Goal: Answer question/provide support

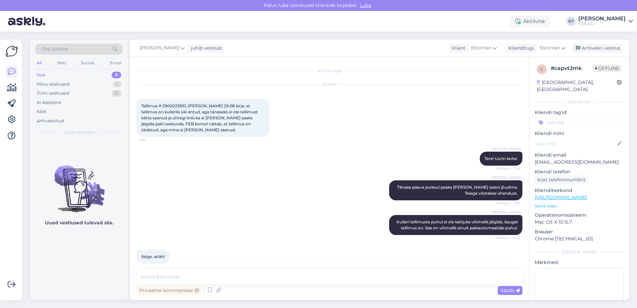
scroll to position [363, 0]
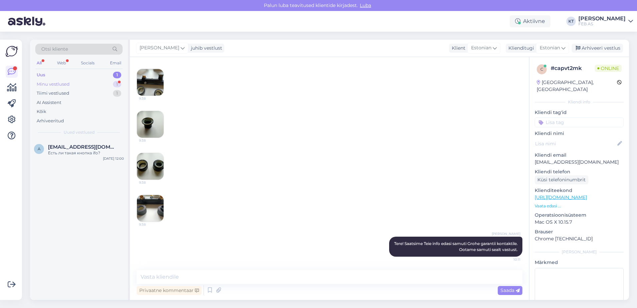
click at [55, 86] on div "Minu vestlused" at bounding box center [53, 84] width 33 height 7
click at [54, 141] on div "s [EMAIL_ADDRESS][DOMAIN_NAME] Tere! Saatsime Teie info edasi samuti Grohe gara…" at bounding box center [79, 154] width 98 height 30
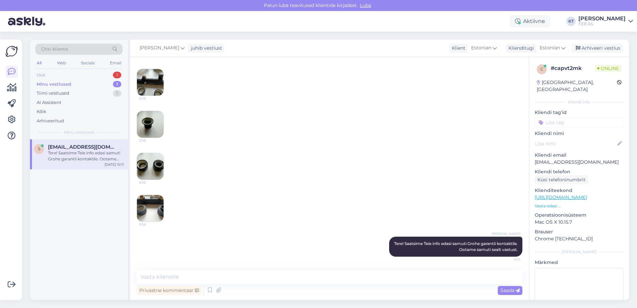
click at [75, 77] on div "Uus 1" at bounding box center [78, 74] width 87 height 9
click at [76, 147] on span "[EMAIL_ADDRESS][DOMAIN_NAME]" at bounding box center [82, 147] width 69 height 6
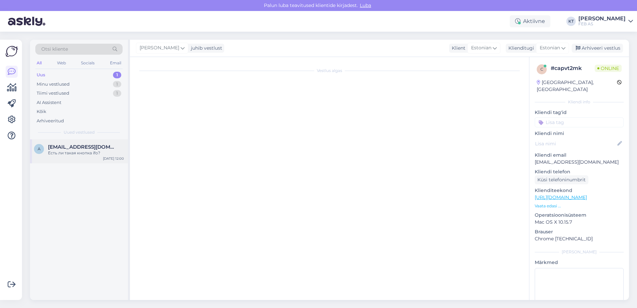
scroll to position [0, 0]
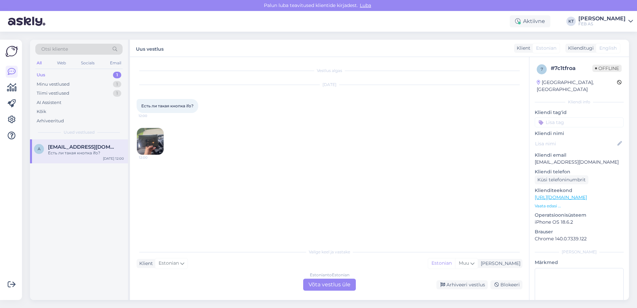
click at [316, 281] on div "Estonian to Estonian Võta vestlus üle" at bounding box center [329, 284] width 53 height 12
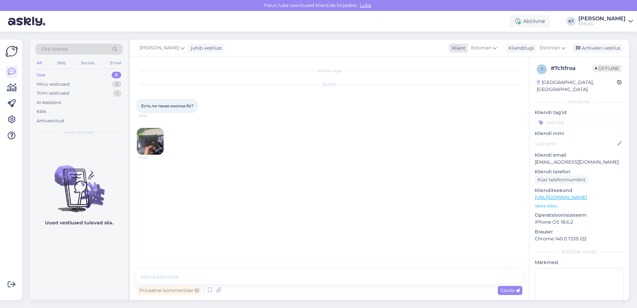
click at [479, 45] on span "Estonian" at bounding box center [481, 47] width 20 height 7
drag, startPoint x: 194, startPoint y: 107, endPoint x: 130, endPoint y: 108, distance: 63.6
click at [130, 108] on div "Vestlus algas [DATE] Есть ли такая кнопка ifo? 12:00 12:00 Privaatne kommentaar…" at bounding box center [329, 178] width 399 height 243
copy span "Есть ли такая кнопка ifo?"
click at [149, 139] on img at bounding box center [150, 141] width 27 height 27
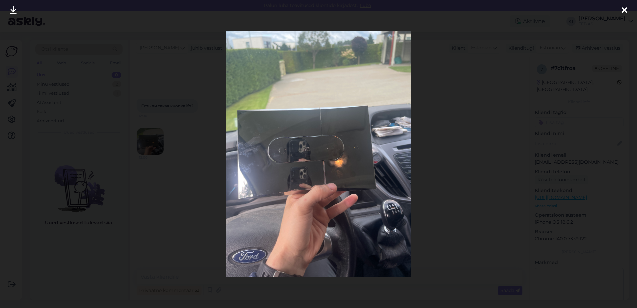
click at [619, 8] on div at bounding box center [623, 10] width 13 height 21
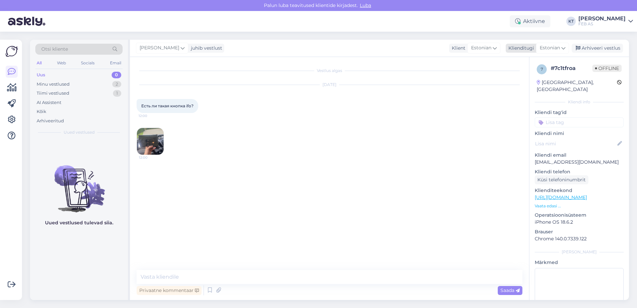
click at [552, 49] on span "Estonian" at bounding box center [549, 47] width 20 height 7
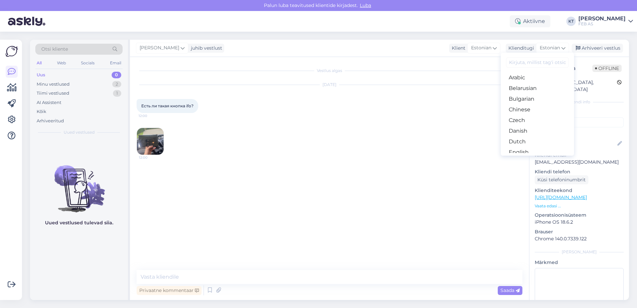
click at [249, 205] on div "Vestlus algas [DATE] Есть ли такая кнопка ifo? 12:00 12:00" at bounding box center [333, 164] width 392 height 200
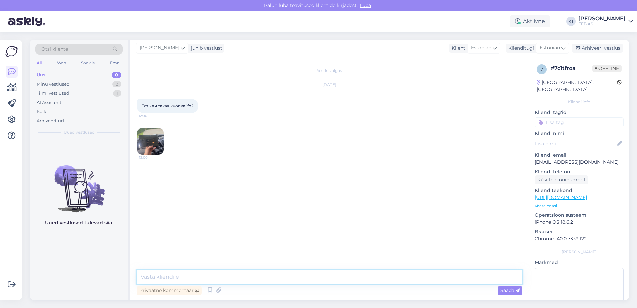
click at [196, 275] on textarea at bounding box center [330, 277] width 386 height 14
click at [179, 279] on textarea "Tere!" at bounding box center [330, 277] width 386 height 14
type textarea "Tere! Kohe uurin."
click at [150, 130] on img at bounding box center [150, 141] width 27 height 27
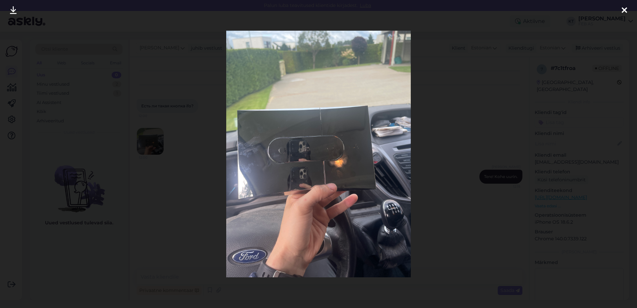
click at [190, 176] on div at bounding box center [318, 154] width 637 height 308
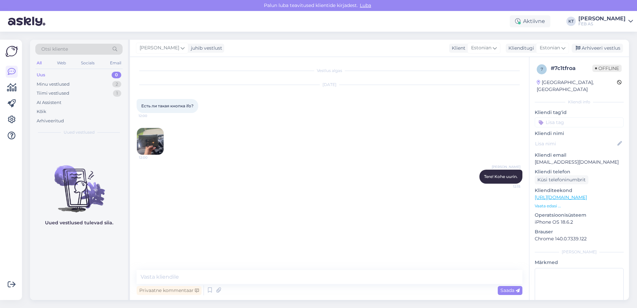
click at [154, 129] on img at bounding box center [150, 141] width 27 height 27
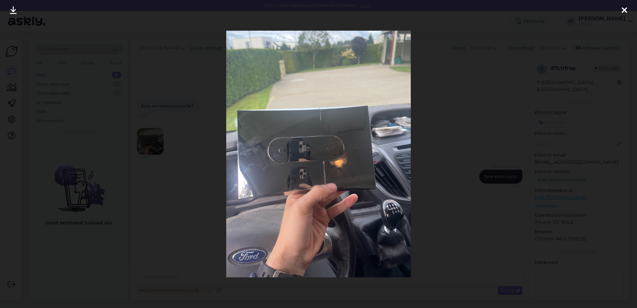
click at [178, 167] on div at bounding box center [318, 154] width 637 height 308
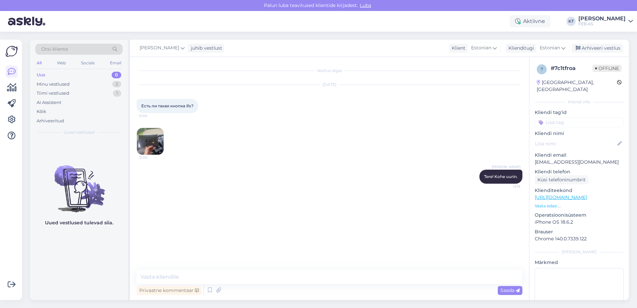
click at [154, 151] on img at bounding box center [150, 141] width 27 height 27
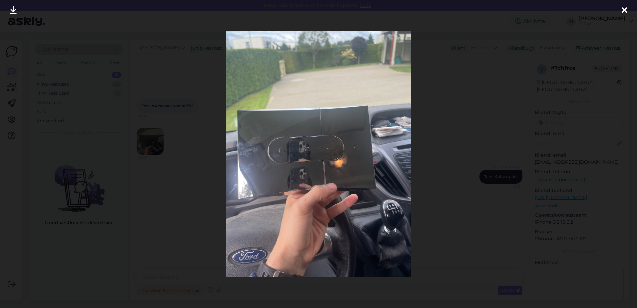
click at [469, 189] on div at bounding box center [318, 154] width 637 height 308
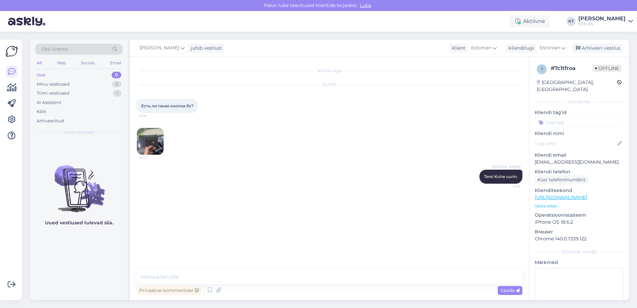
click at [153, 139] on img at bounding box center [150, 141] width 27 height 27
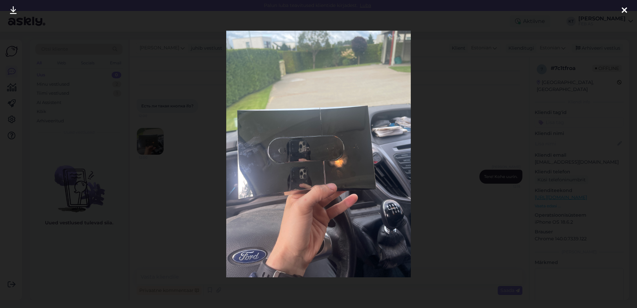
click at [203, 184] on div at bounding box center [318, 154] width 637 height 308
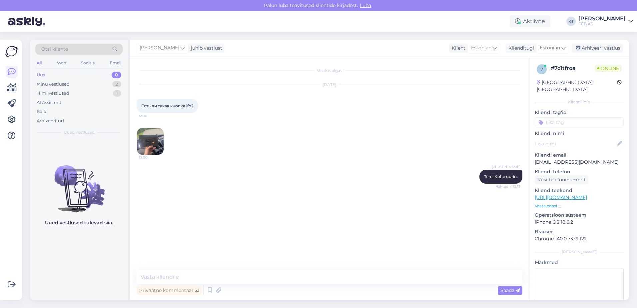
click at [150, 141] on img at bounding box center [150, 141] width 27 height 27
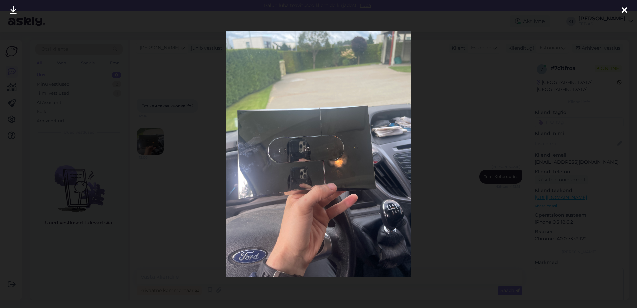
click at [177, 175] on div at bounding box center [318, 154] width 637 height 308
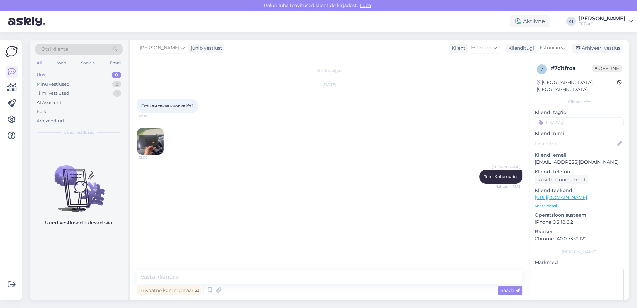
click at [135, 137] on div "Vestlus algas [DATE] Есть ли такая кнопка ifo? 12:00 12:00 [PERSON_NAME] Tere! …" at bounding box center [329, 178] width 399 height 243
click at [145, 143] on img at bounding box center [150, 141] width 27 height 27
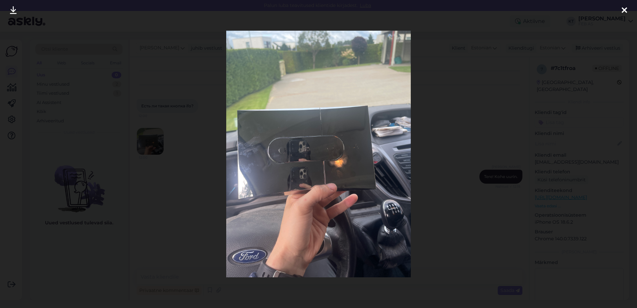
click at [145, 145] on div at bounding box center [318, 154] width 637 height 308
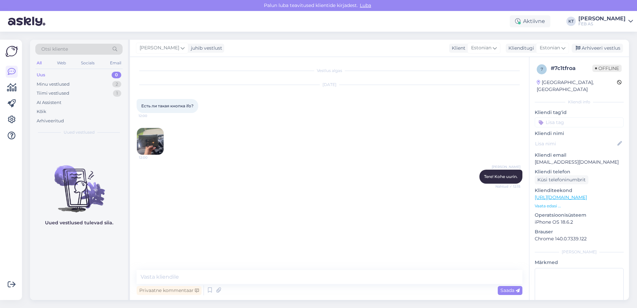
click at [161, 136] on img at bounding box center [150, 141] width 27 height 27
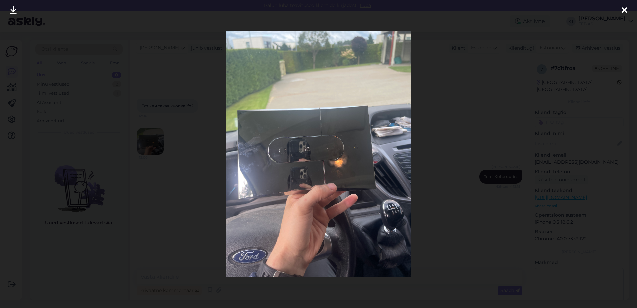
click at [183, 174] on div at bounding box center [318, 154] width 637 height 308
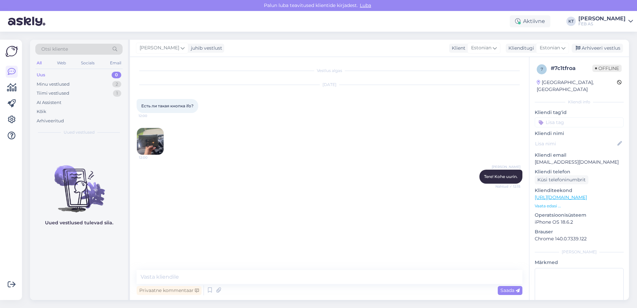
click at [150, 142] on img at bounding box center [150, 141] width 27 height 27
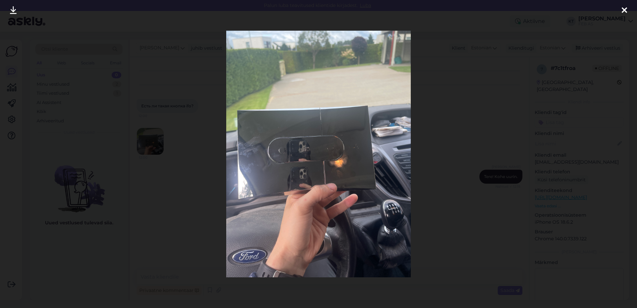
click at [170, 164] on div at bounding box center [318, 154] width 637 height 308
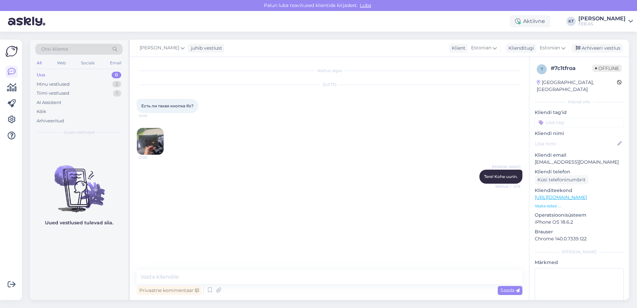
click at [157, 147] on img at bounding box center [150, 141] width 27 height 27
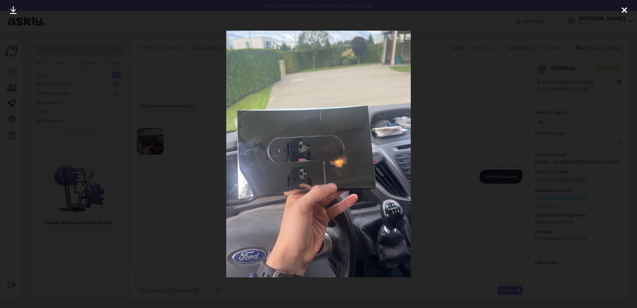
click at [623, 7] on icon at bounding box center [623, 10] width 5 height 9
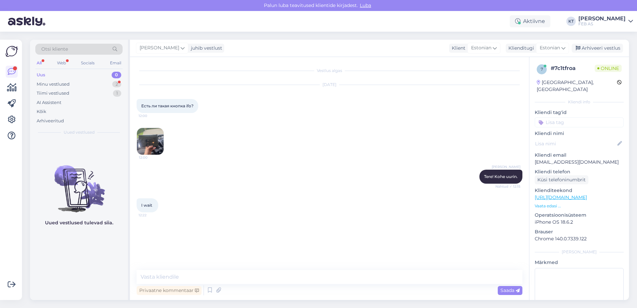
click at [230, 222] on div "Vestlus algas [DATE] Есть ли такая кнопка ifo? 12:00 12:00 [PERSON_NAME] Tere! …" at bounding box center [333, 164] width 392 height 200
click at [230, 217] on div "I wait 12:22" at bounding box center [330, 205] width 386 height 29
click at [494, 46] on icon at bounding box center [495, 47] width 4 height 7
click at [551, 45] on span "Estonian" at bounding box center [549, 47] width 20 height 7
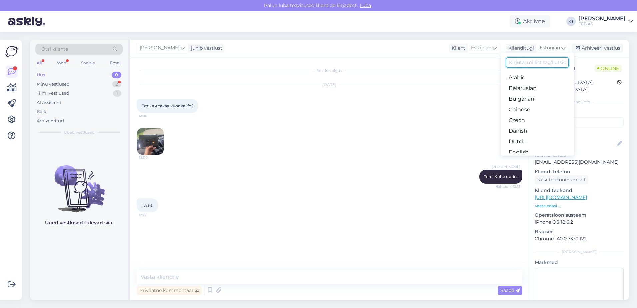
click at [526, 63] on input at bounding box center [537, 62] width 63 height 10
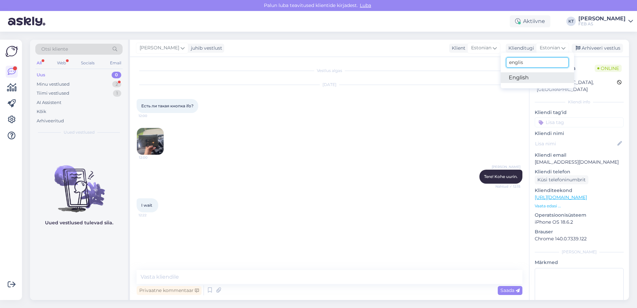
type input "englis"
click at [514, 78] on link "English" at bounding box center [537, 77] width 73 height 11
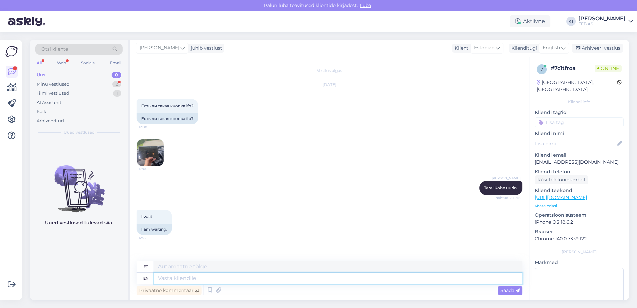
click at [179, 281] on textarea at bounding box center [338, 277] width 368 height 11
click at [151, 149] on img at bounding box center [150, 152] width 27 height 27
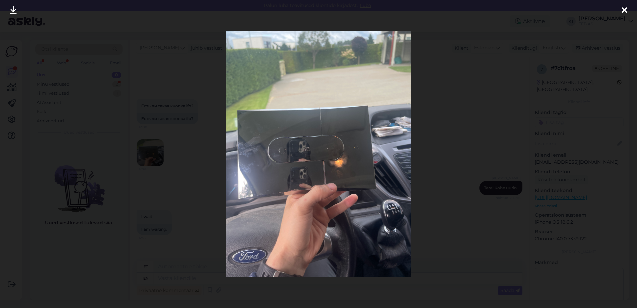
click at [616, 9] on div at bounding box center [318, 154] width 637 height 308
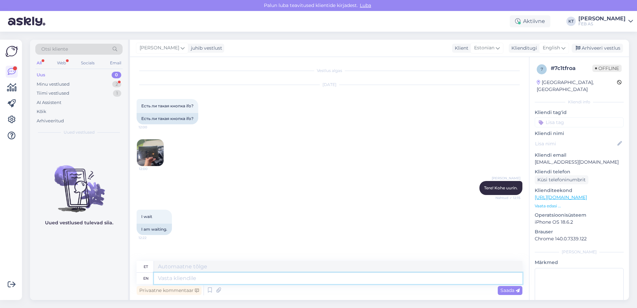
click at [215, 279] on textarea at bounding box center [338, 277] width 368 height 11
type textarea "M"
click at [208, 278] on textarea at bounding box center [338, 277] width 368 height 11
paste textarea "We can offer a glossy chrome flush button (product code: 96851). Delivery time …"
type textarea "We can offer a glossy chrome flush button (product code: 96851). Delivery time …"
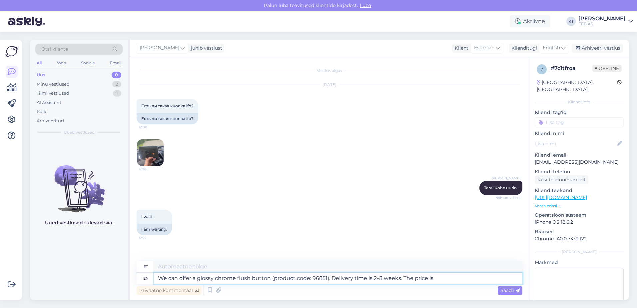
type textarea "Pakume läikivat kroomitud loputusnuppu (tootekood: 96851). Tarneaeg on 2–3 näda…"
click at [211, 276] on textarea "We can offer a glossy chrome flush button (product code: 96851). Delivery time …" at bounding box center [338, 277] width 368 height 11
click at [214, 277] on textarea "We can offer a glossy chrome flush button (product code: 96851). Delivery time …" at bounding box center [338, 277] width 368 height 11
click at [268, 277] on textarea "We can offer a glossy chrome flush button (product code: 96851). Delivery time …" at bounding box center [338, 277] width 368 height 11
click at [443, 275] on textarea "We can offer a glossy chrome flush button (product code: 96851). Delivery time …" at bounding box center [338, 277] width 368 height 11
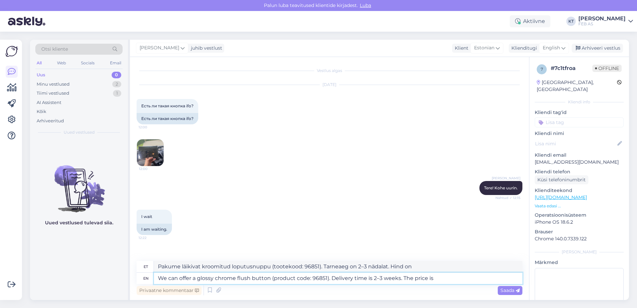
click at [442, 279] on textarea "We can offer a glossy chrome flush button (product code: 96851). Delivery time …" at bounding box center [338, 277] width 368 height 11
type textarea "We can offer a glossy chrome flush button (product code: 96851). Delivery time …"
type textarea "Pakume läikiva kroomiga loputusnuppu (tootekood: 96851). Tarneaeg on 2–3 nädala…"
paste textarea "includes VAT"
type textarea "We can offer a glossy chrome flush button (product code: 96851). Delivery time …"
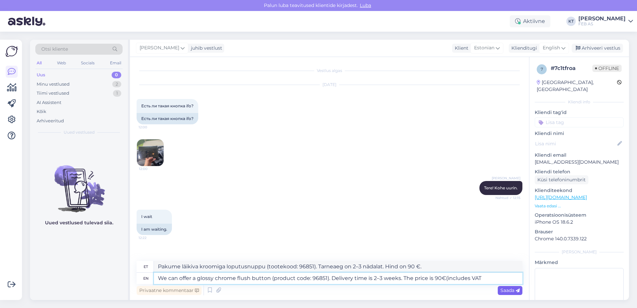
type textarea "Pakume läikiva kroomiga loputusnuppu (tootekood: 96851). Tarneaeg on 2–3 nädala…"
click at [490, 275] on textarea "We can offer a glossy chrome flush button (product code: 96851). Delivery time …" at bounding box center [338, 277] width 368 height 11
click at [327, 279] on textarea "We can offer a glossy chrome flush button (product code: 96851). Delivery time …" at bounding box center [338, 277] width 368 height 11
paste textarea "[URL][DOMAIN_NAME]"
type textarea "We can offer a glossy chrome flush button (product code: 96851 [URL][DOMAIN_NAM…"
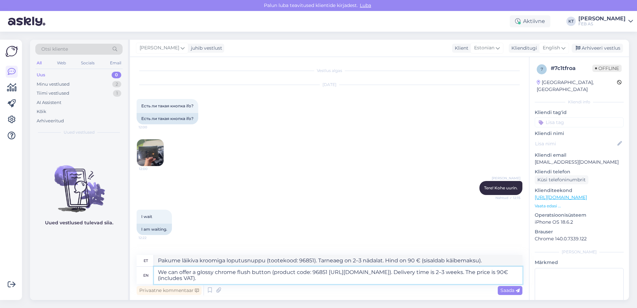
type textarea "Pakume läikiva kroomiga loputusnuppu (tootekood: 96851 [URL][DOMAIN_NAME]). Tar…"
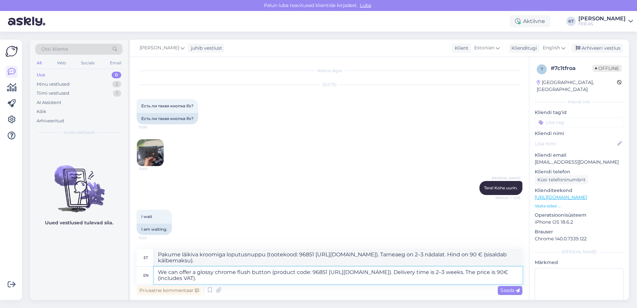
click at [386, 281] on textarea "We can offer a glossy chrome flush button (product code: 96851 [URL][DOMAIN_NAM…" at bounding box center [338, 274] width 368 height 17
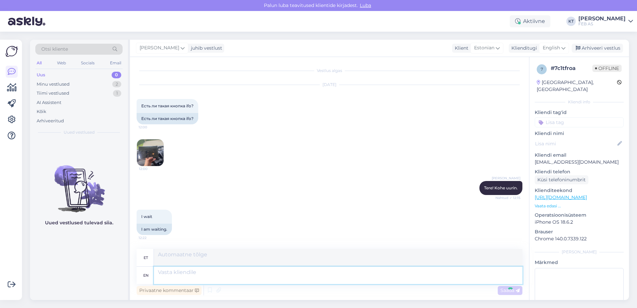
scroll to position [51, 0]
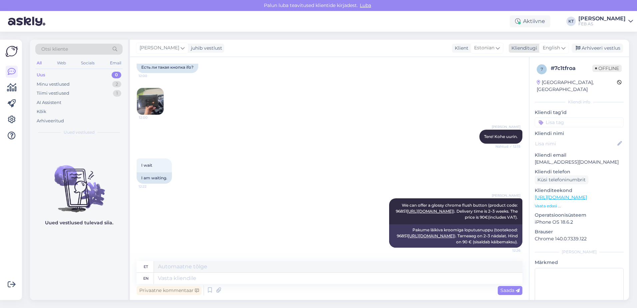
click at [549, 47] on span "English" at bounding box center [550, 47] width 17 height 7
click at [477, 43] on div "Estonian" at bounding box center [486, 48] width 33 height 11
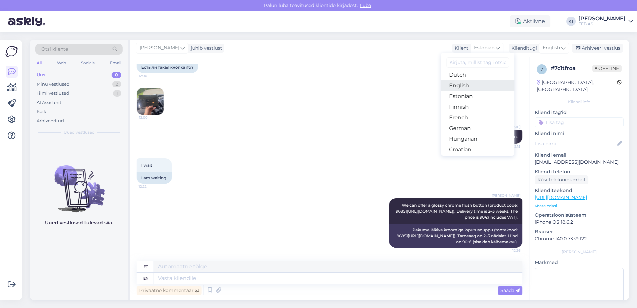
click at [456, 85] on link "English" at bounding box center [477, 85] width 73 height 11
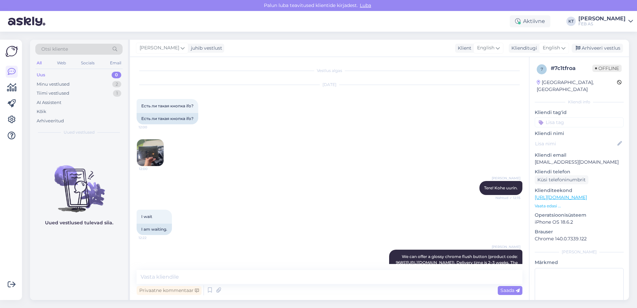
scroll to position [42, 0]
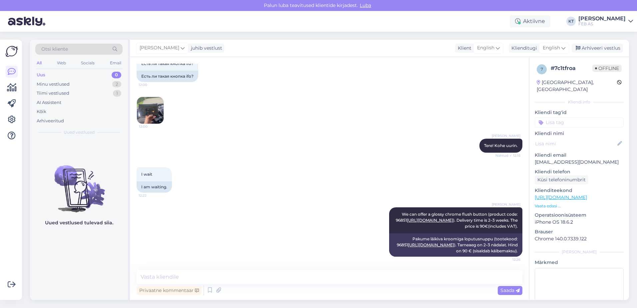
click at [325, 150] on div "[PERSON_NAME] Tere! Kohe uurin. Nähtud ✓ 12:15" at bounding box center [330, 145] width 386 height 29
click at [551, 45] on span "English" at bounding box center [550, 47] width 17 height 7
click at [491, 33] on div "Otsi kliente All Web Socials Email Uus 0 Minu vestlused 2 Tiimi vestlused 1 AI …" at bounding box center [331, 170] width 611 height 276
click at [490, 46] on span "English" at bounding box center [485, 47] width 17 height 7
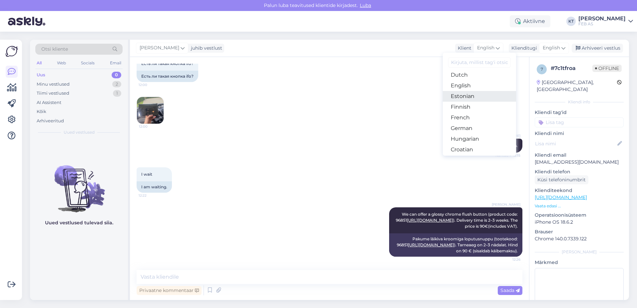
click at [459, 99] on link "Estonian" at bounding box center [479, 96] width 73 height 11
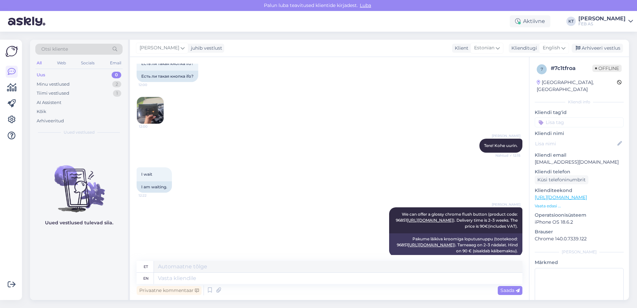
scroll to position [51, 0]
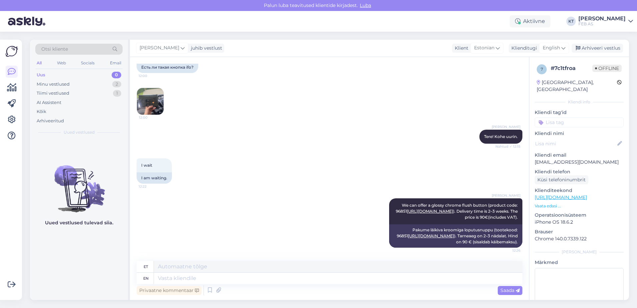
click at [285, 141] on div "[PERSON_NAME] Tere! Kohe uurin. Nähtud ✓ 12:15" at bounding box center [330, 136] width 386 height 29
click at [60, 81] on div "Minu vestlused" at bounding box center [53, 84] width 33 height 7
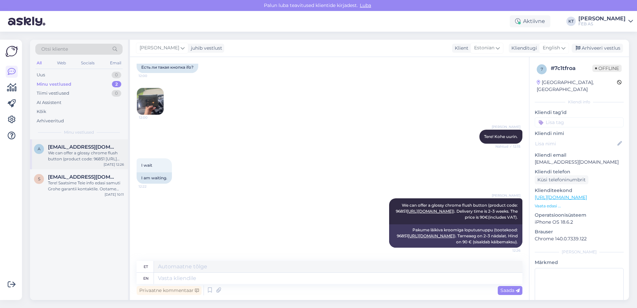
click at [60, 154] on div "We can offer a glossy chrome flush button (product code: 96851 [URL][DOMAIN_NAM…" at bounding box center [86, 156] width 76 height 12
click at [79, 183] on div "Tere! Saatsime Teie info edasi samuti Grohe garantii kontaktile. Ootame samuti …" at bounding box center [86, 186] width 76 height 12
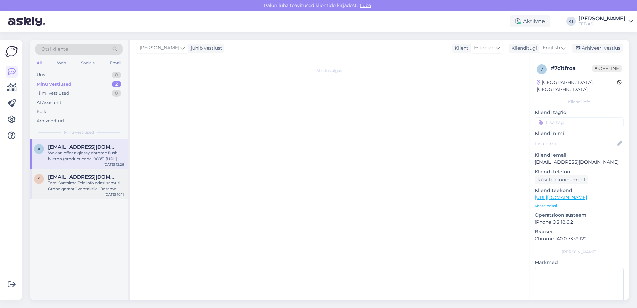
scroll to position [363, 0]
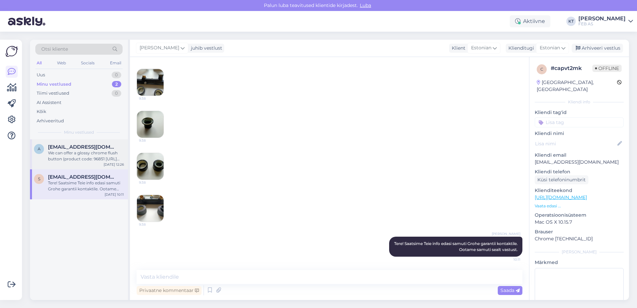
click at [75, 148] on span "[EMAIL_ADDRESS][DOMAIN_NAME]" at bounding box center [82, 147] width 69 height 6
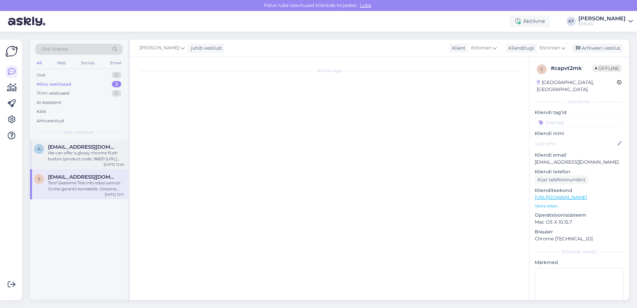
scroll to position [51, 0]
